Goal: Task Accomplishment & Management: Manage account settings

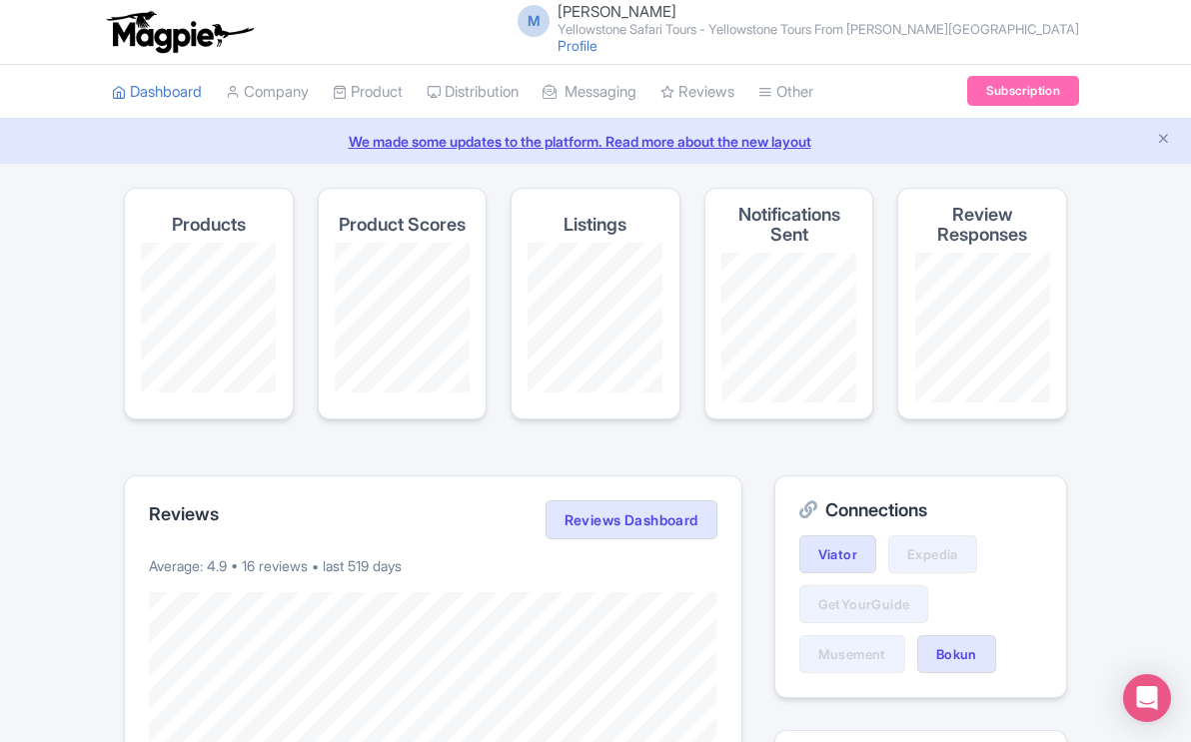
scroll to position [12, 0]
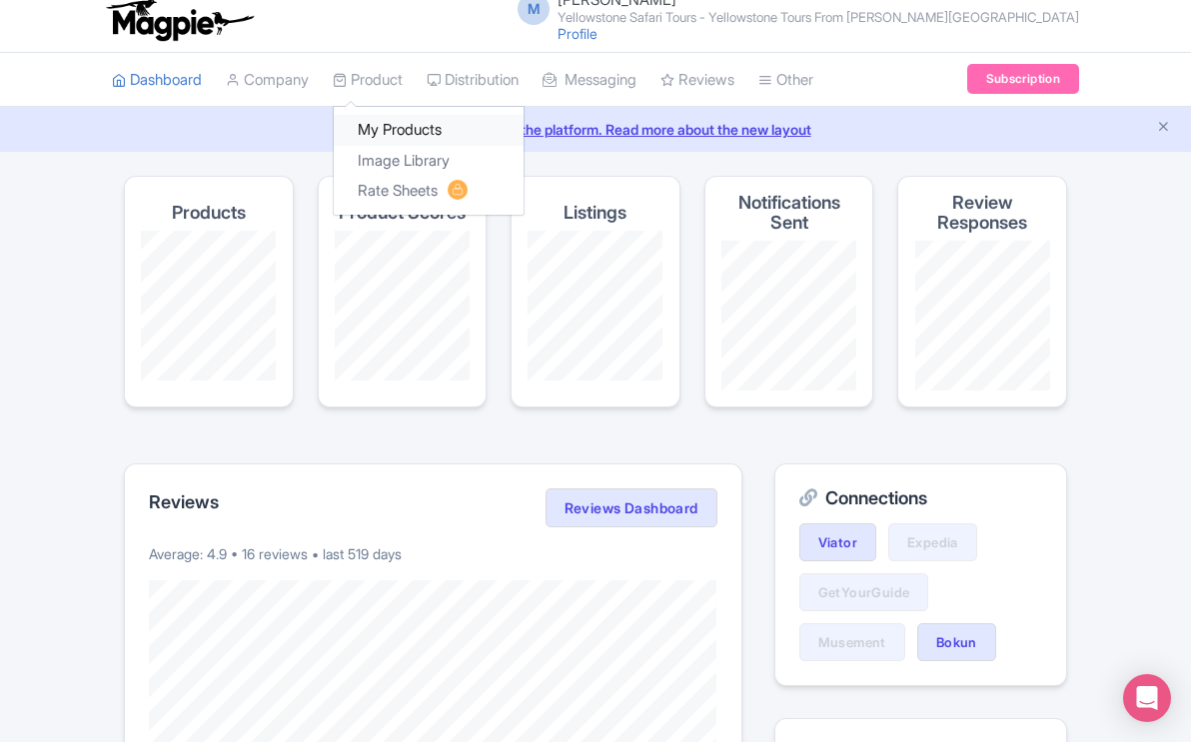
click at [390, 124] on link "My Products" at bounding box center [429, 130] width 190 height 31
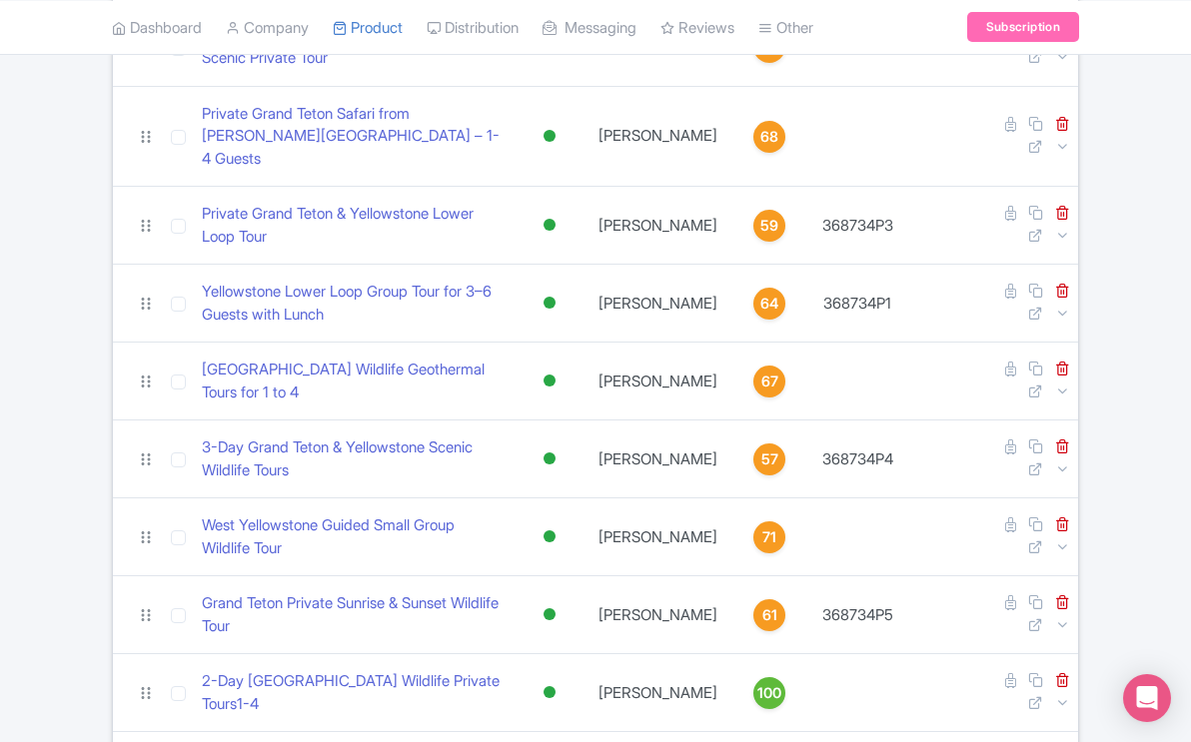
scroll to position [585, 0]
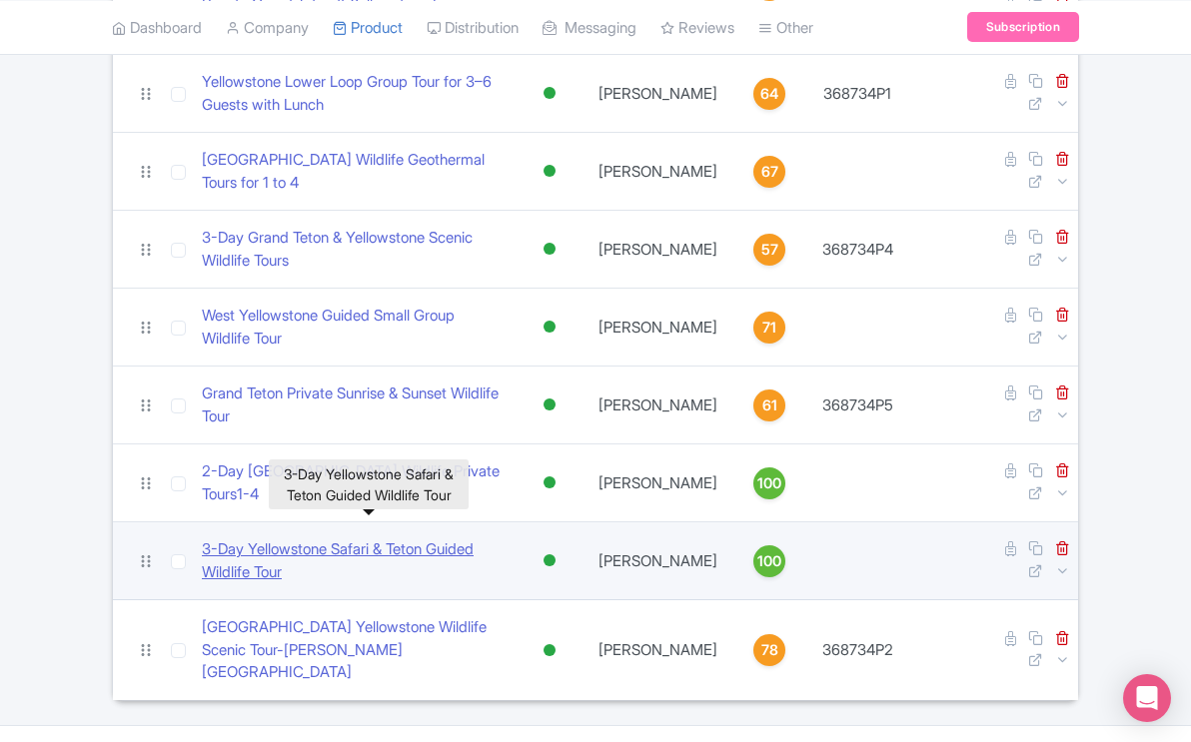
click at [395, 538] on link "​3-Day Yellowstone Safari & Teton Guided Wildlife Tour" at bounding box center [353, 560] width 303 height 45
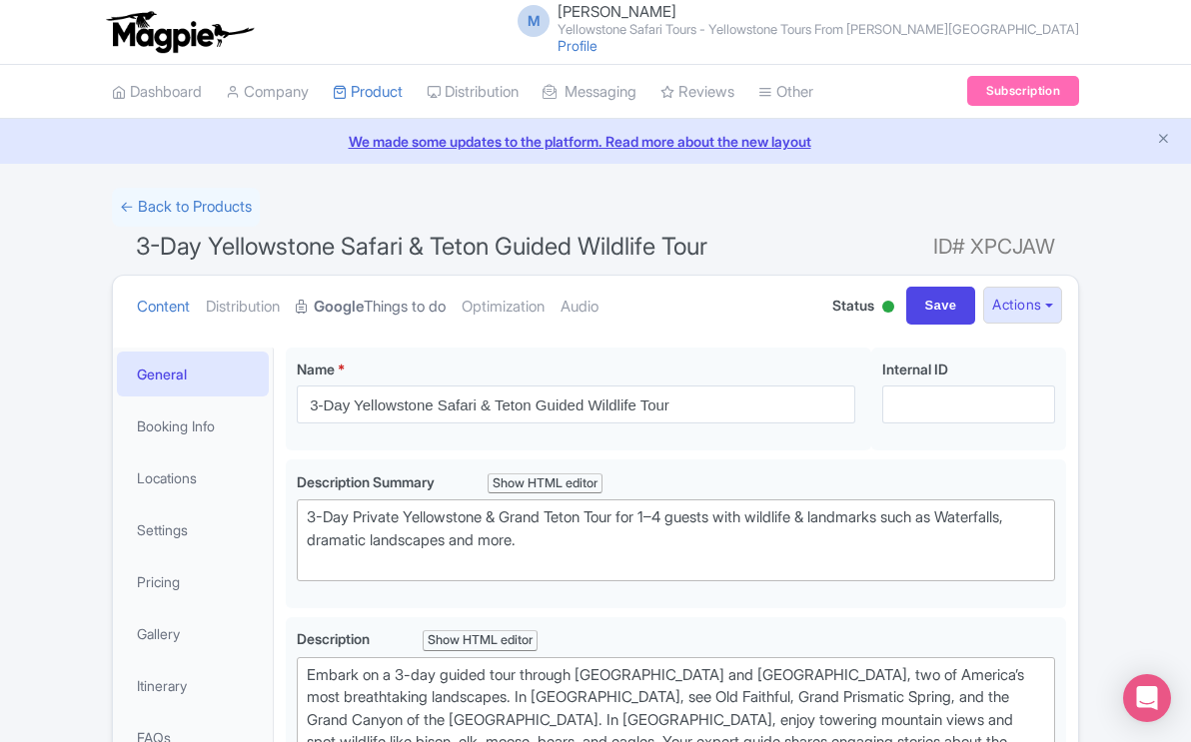
click at [402, 309] on link "Google Things to do" at bounding box center [371, 307] width 150 height 63
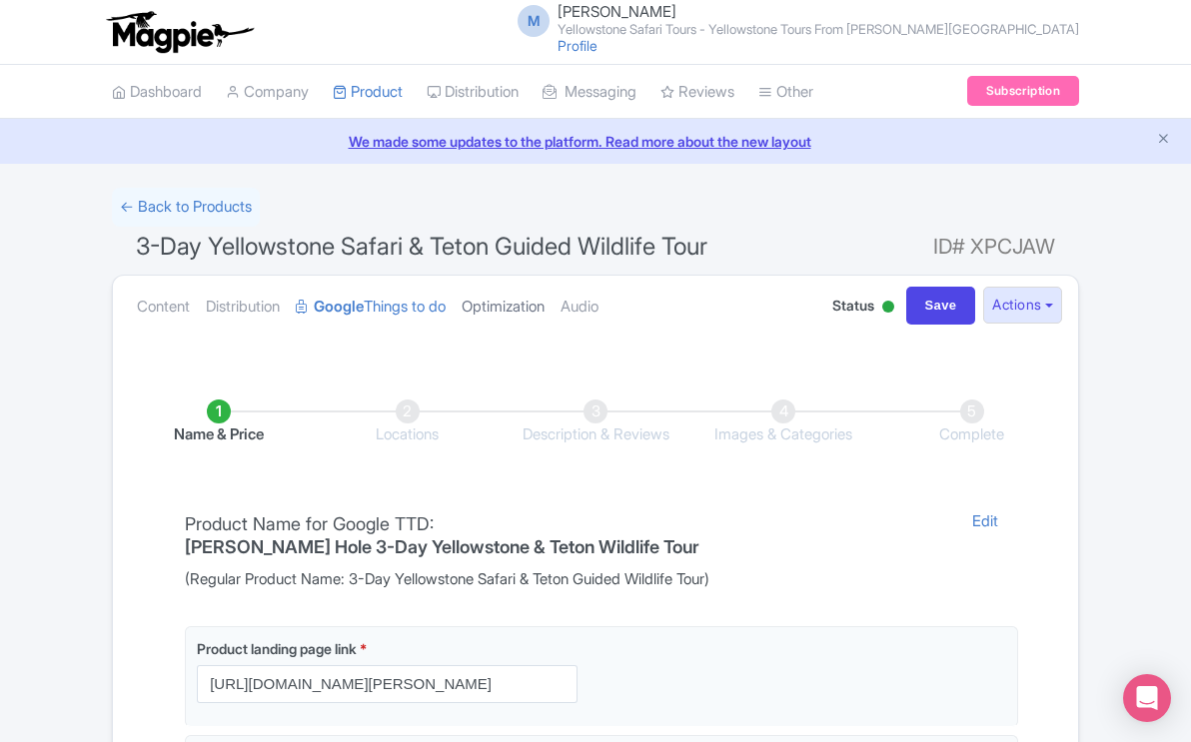
click at [506, 310] on link "Optimization" at bounding box center [502, 307] width 83 height 63
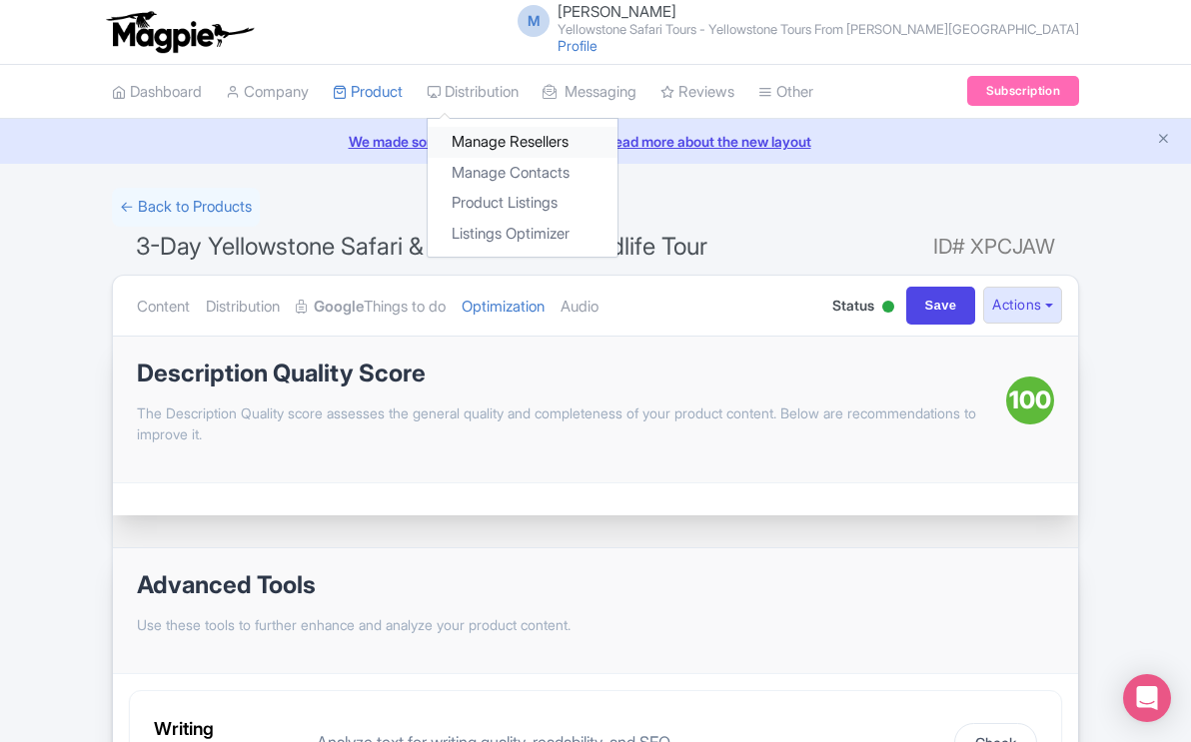
click at [487, 143] on link "Manage Resellers" at bounding box center [523, 142] width 190 height 31
